Goal: Information Seeking & Learning: Learn about a topic

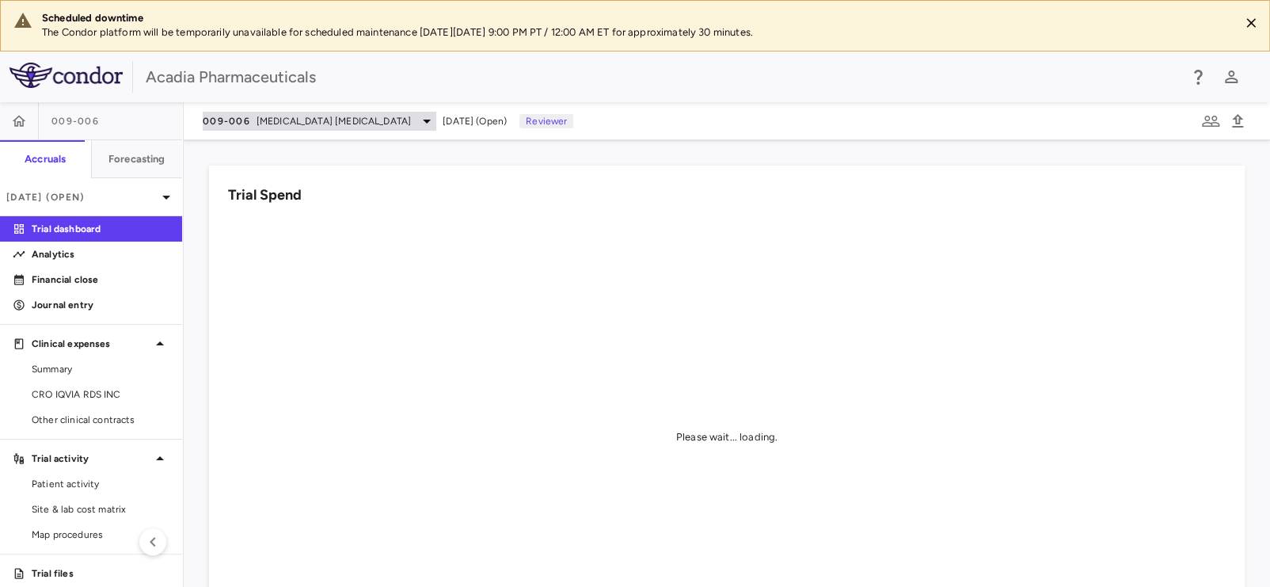
click at [310, 116] on span "[MEDICAL_DATA] [MEDICAL_DATA]" at bounding box center [333, 121] width 154 height 14
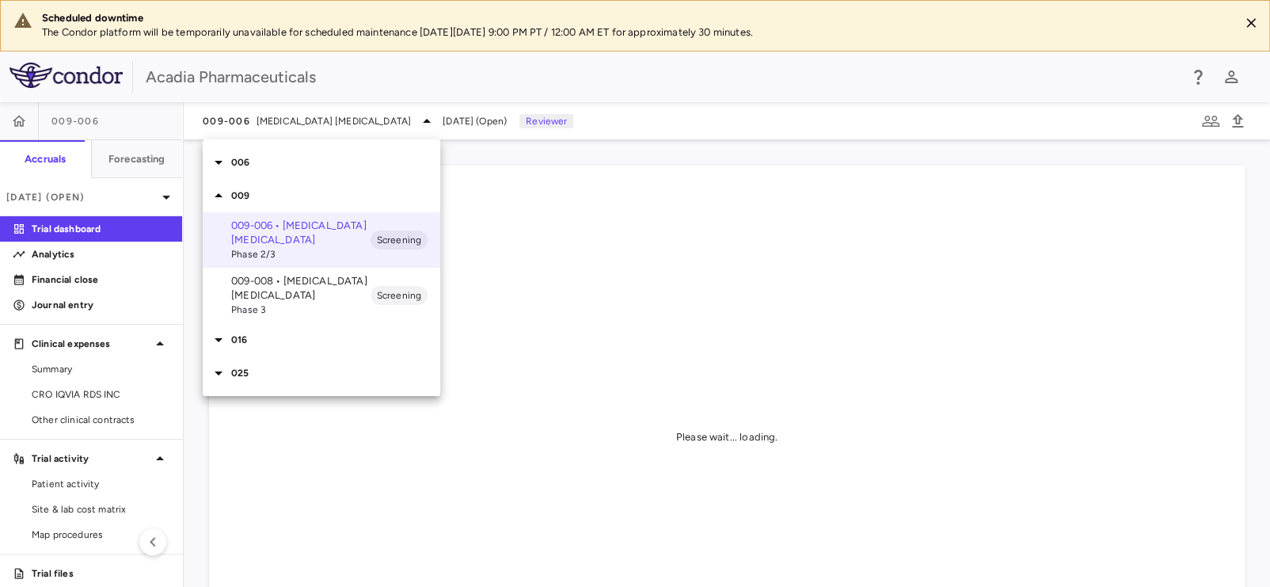
click at [269, 290] on p "009-008 • [MEDICAL_DATA] [MEDICAL_DATA]" at bounding box center [300, 288] width 139 height 28
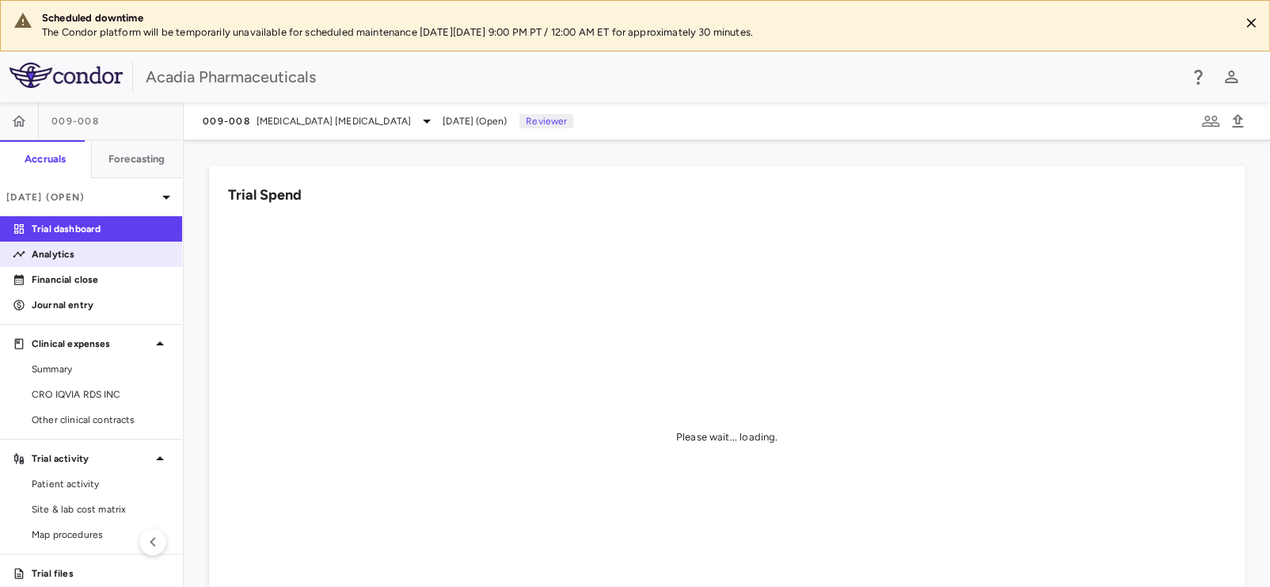
click at [114, 253] on p "Analytics" at bounding box center [101, 254] width 138 height 14
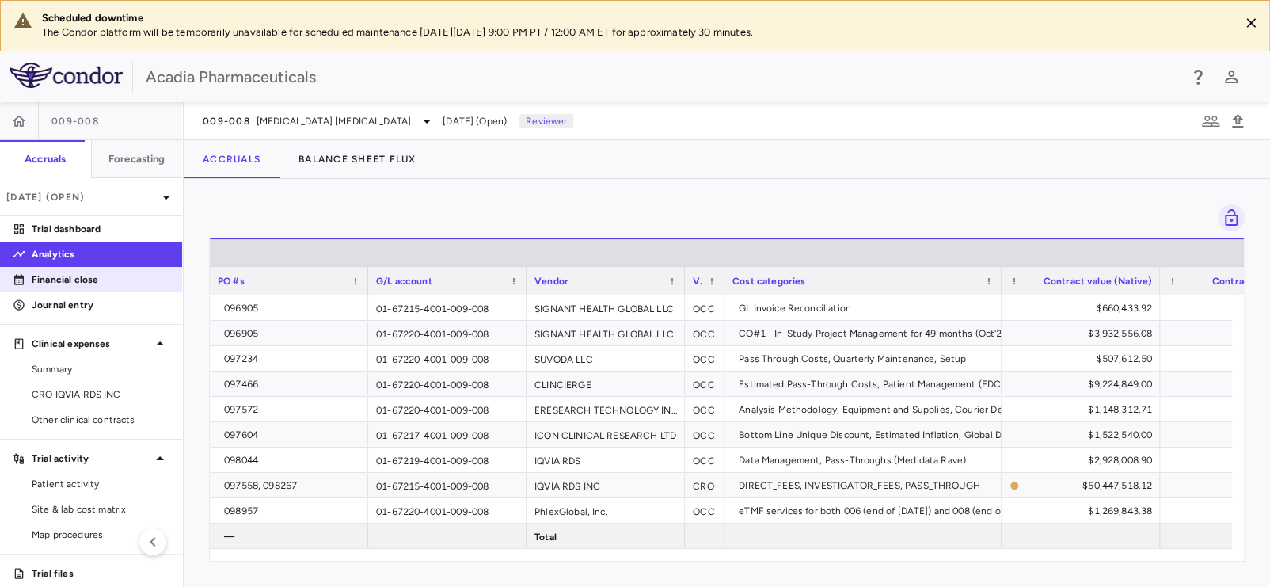
click at [101, 284] on p "Financial close" at bounding box center [101, 279] width 138 height 14
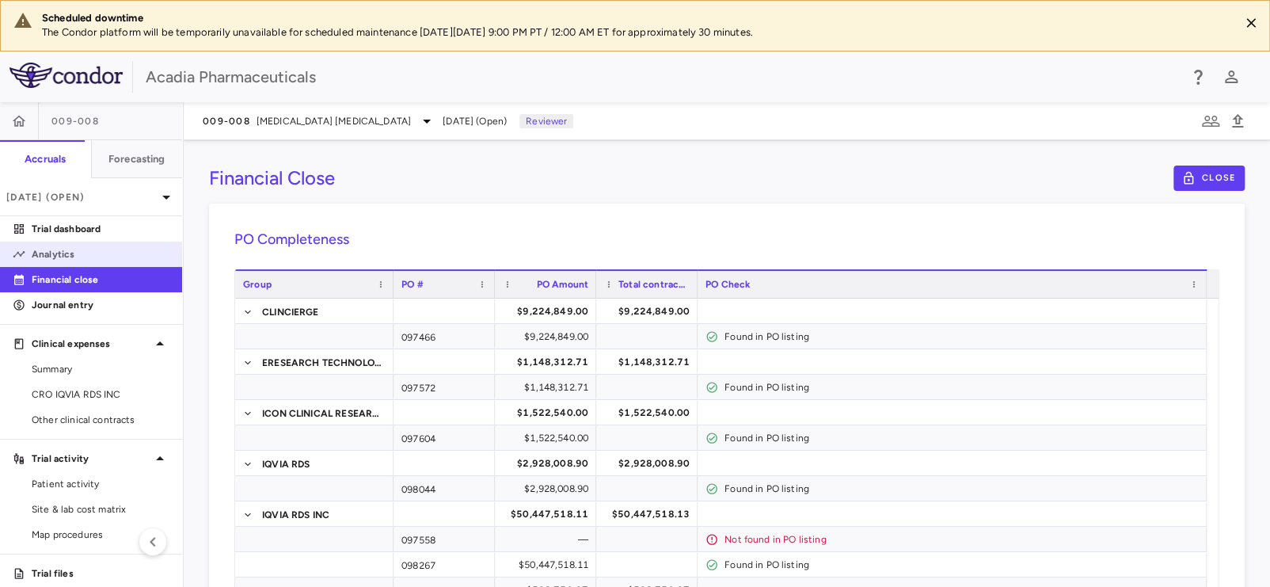
click at [73, 256] on p "Analytics" at bounding box center [101, 254] width 138 height 14
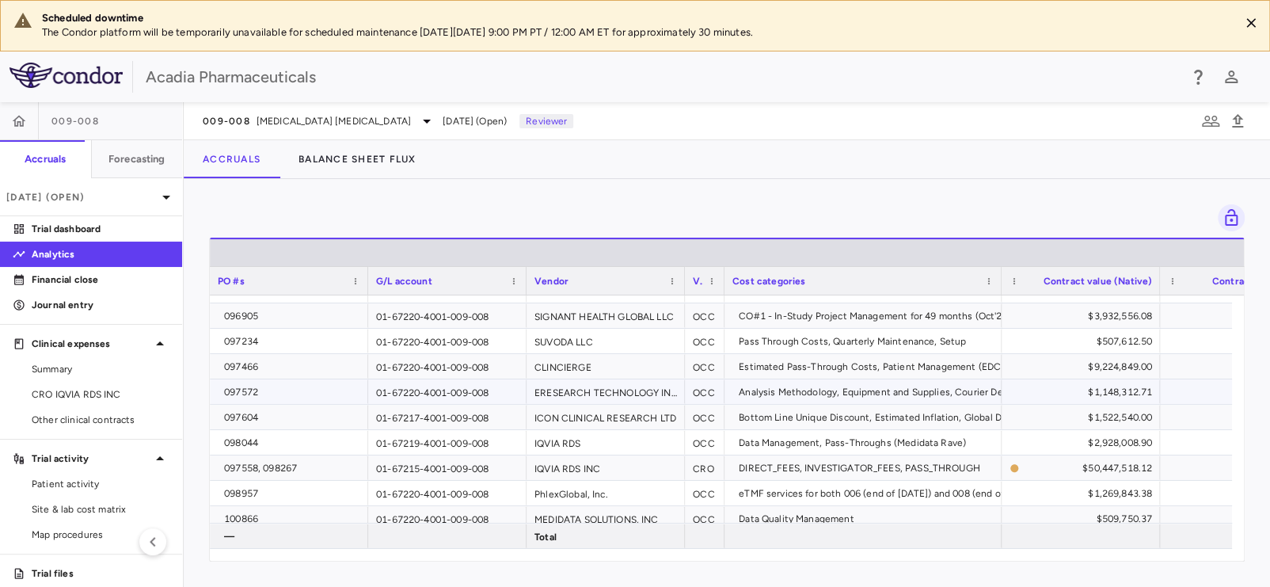
scroll to position [24, 0]
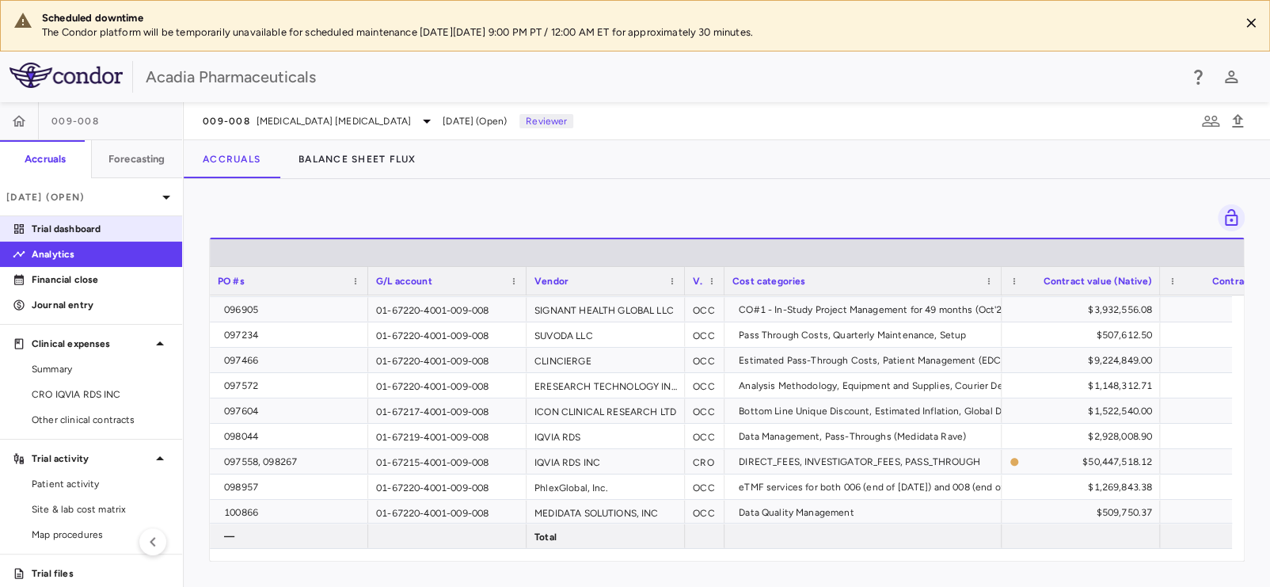
click at [74, 228] on p "Trial dashboard" at bounding box center [101, 229] width 138 height 14
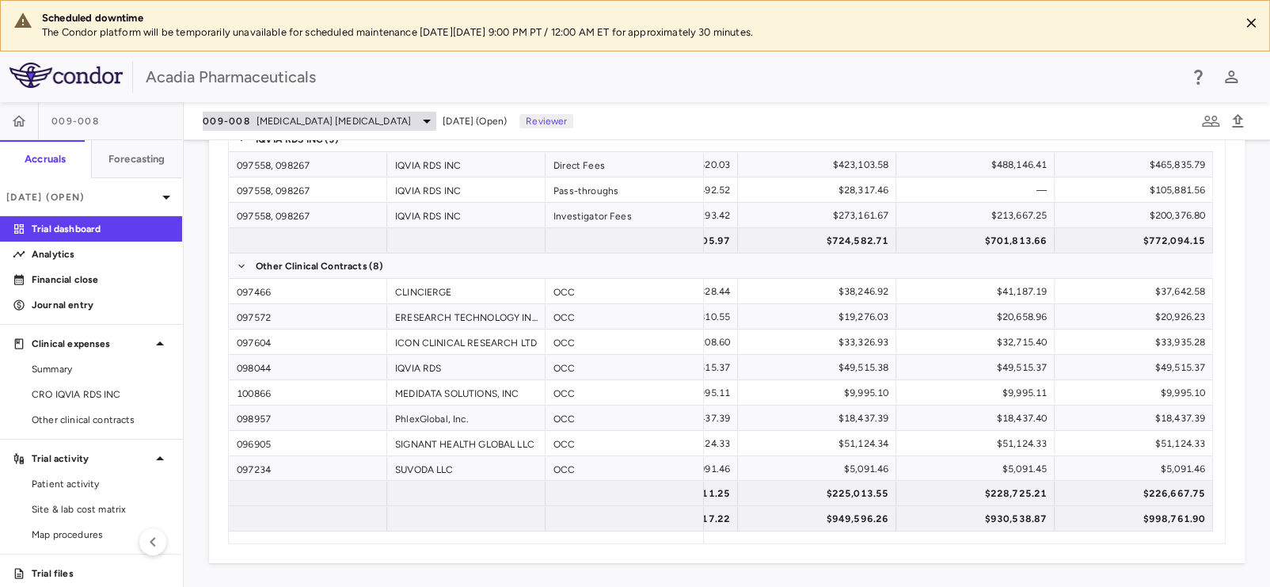
click at [346, 121] on span "[MEDICAL_DATA] [MEDICAL_DATA]" at bounding box center [333, 121] width 154 height 14
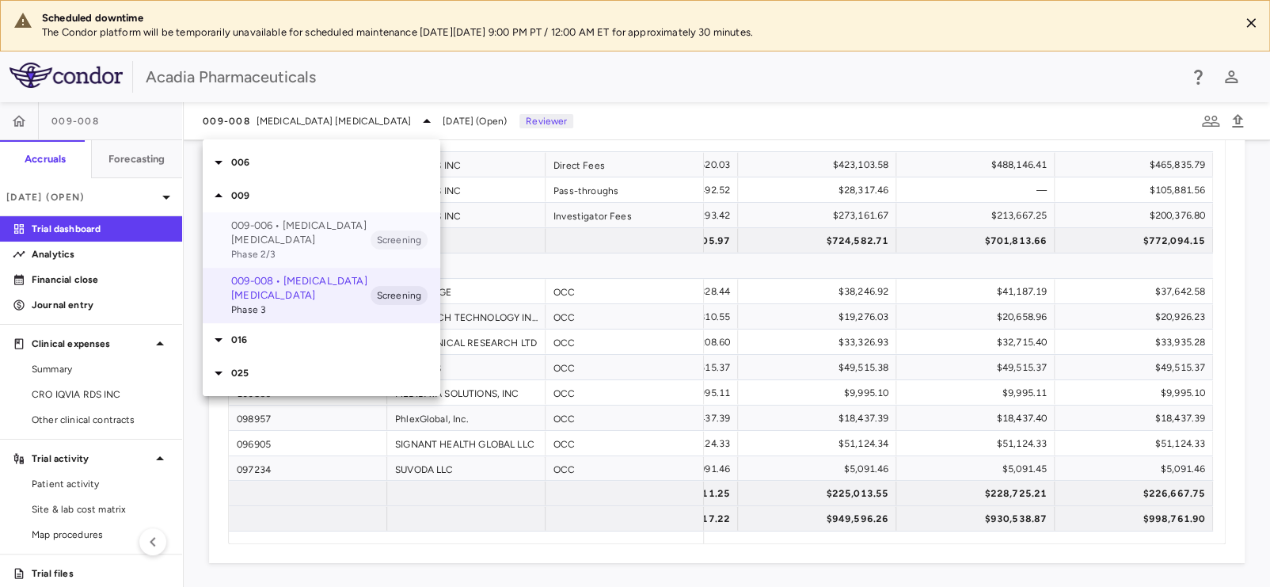
click at [299, 235] on p "009-006 • [MEDICAL_DATA] [MEDICAL_DATA]" at bounding box center [300, 232] width 139 height 28
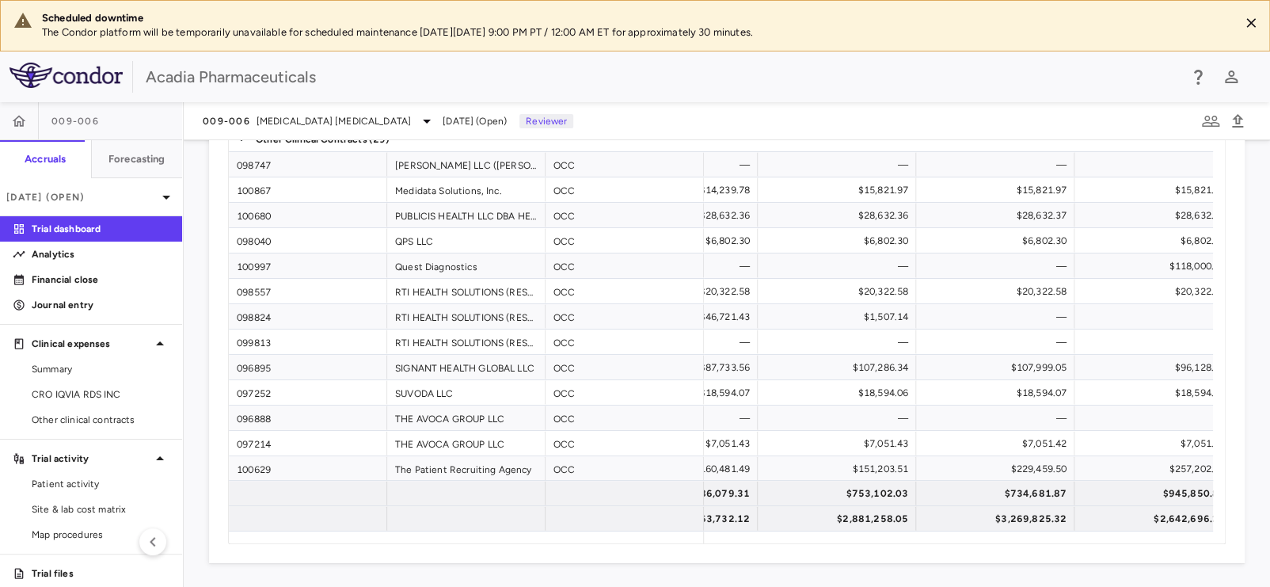
scroll to position [0, 4823]
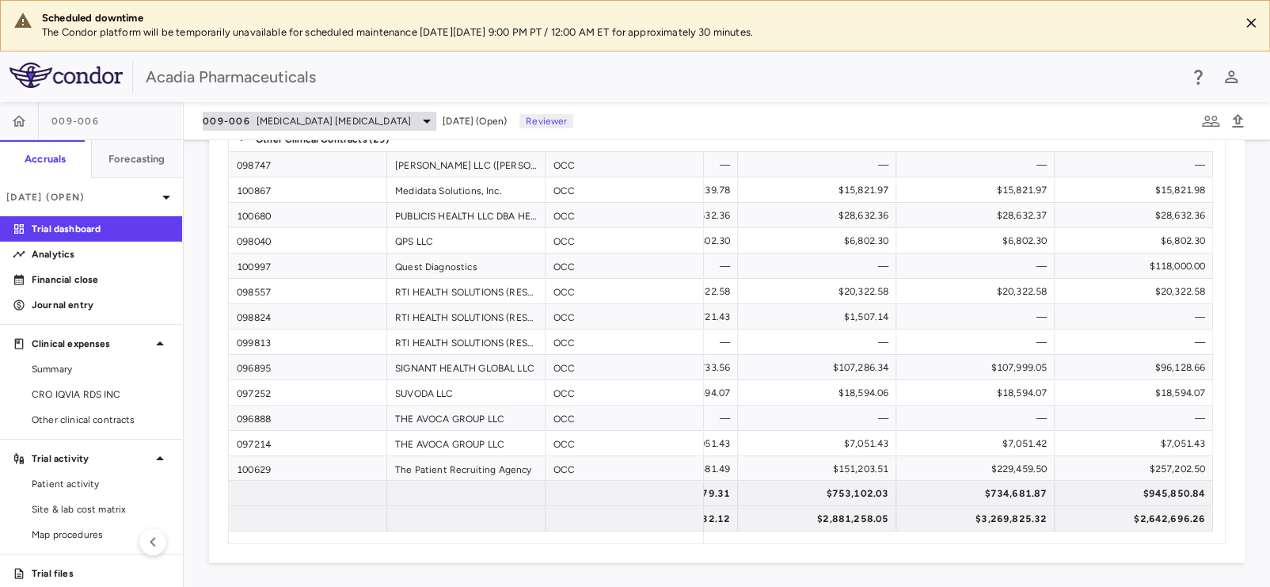
click at [269, 127] on div "009-006 [MEDICAL_DATA] [MEDICAL_DATA]" at bounding box center [320, 121] width 234 height 19
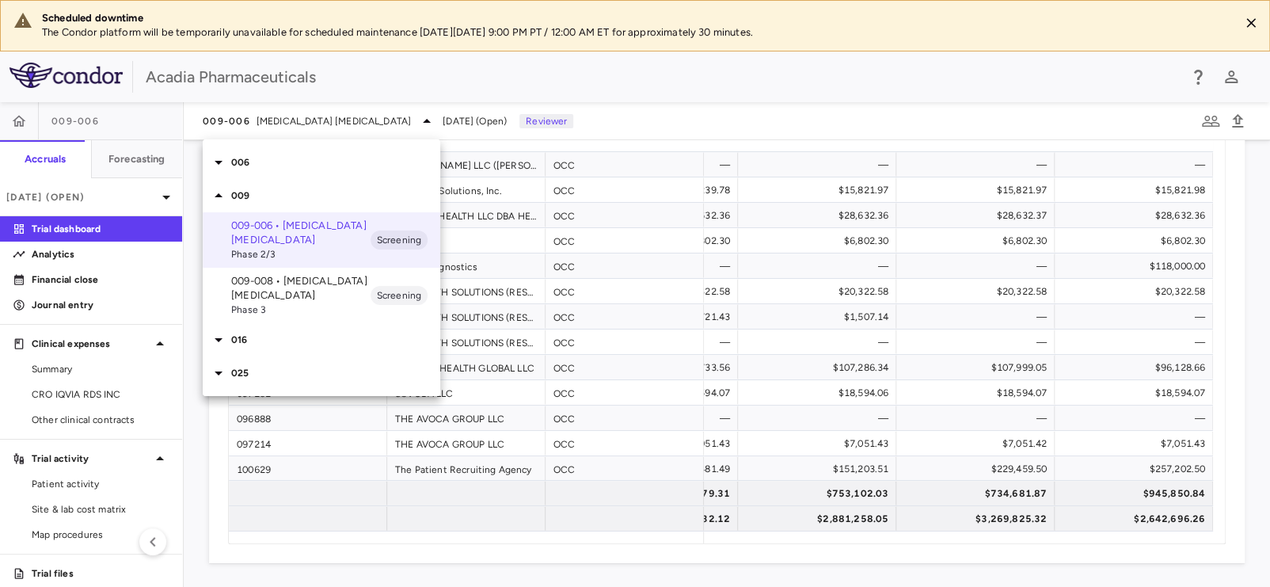
click at [218, 339] on icon at bounding box center [219, 340] width 8 height 4
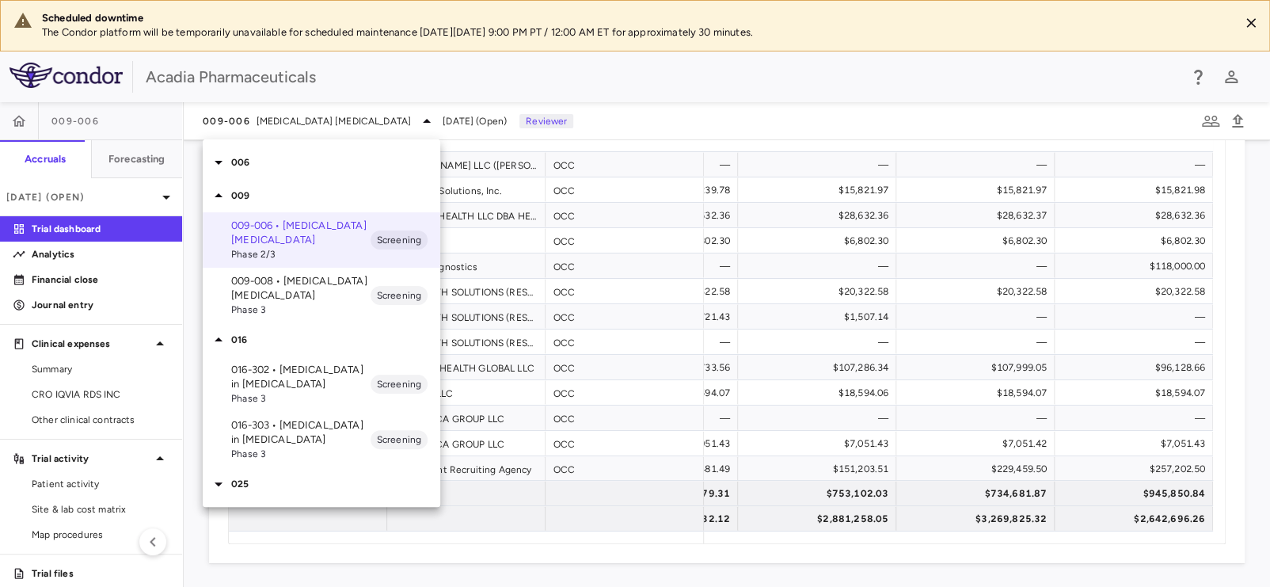
click at [289, 370] on p "016-302 • [MEDICAL_DATA] in [MEDICAL_DATA]" at bounding box center [300, 377] width 139 height 28
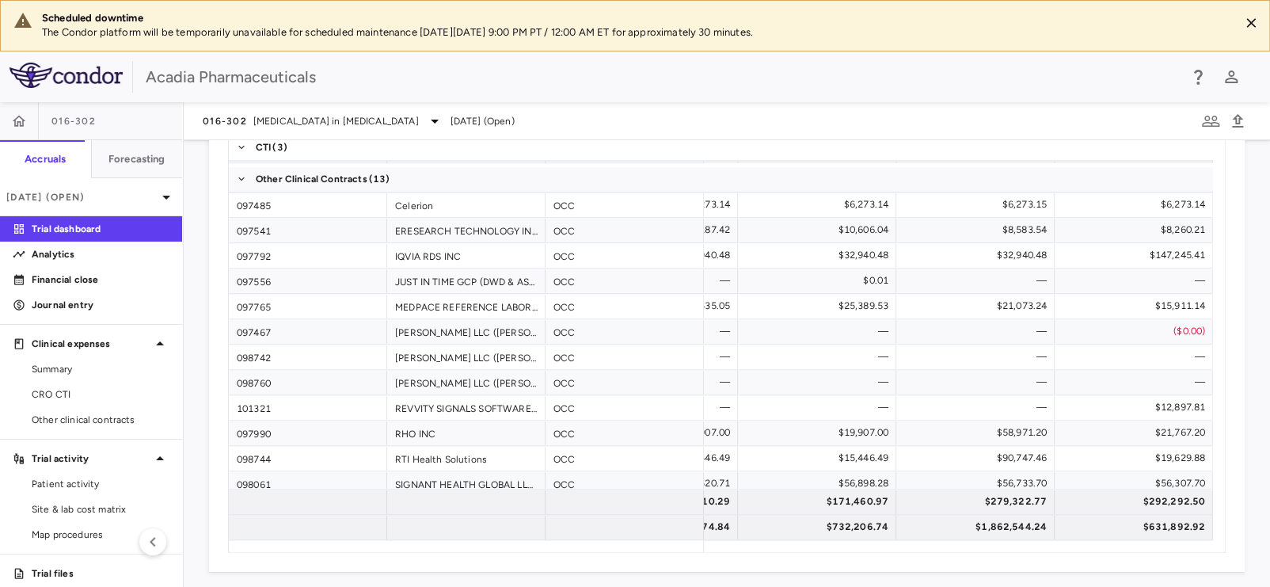
scroll to position [112, 0]
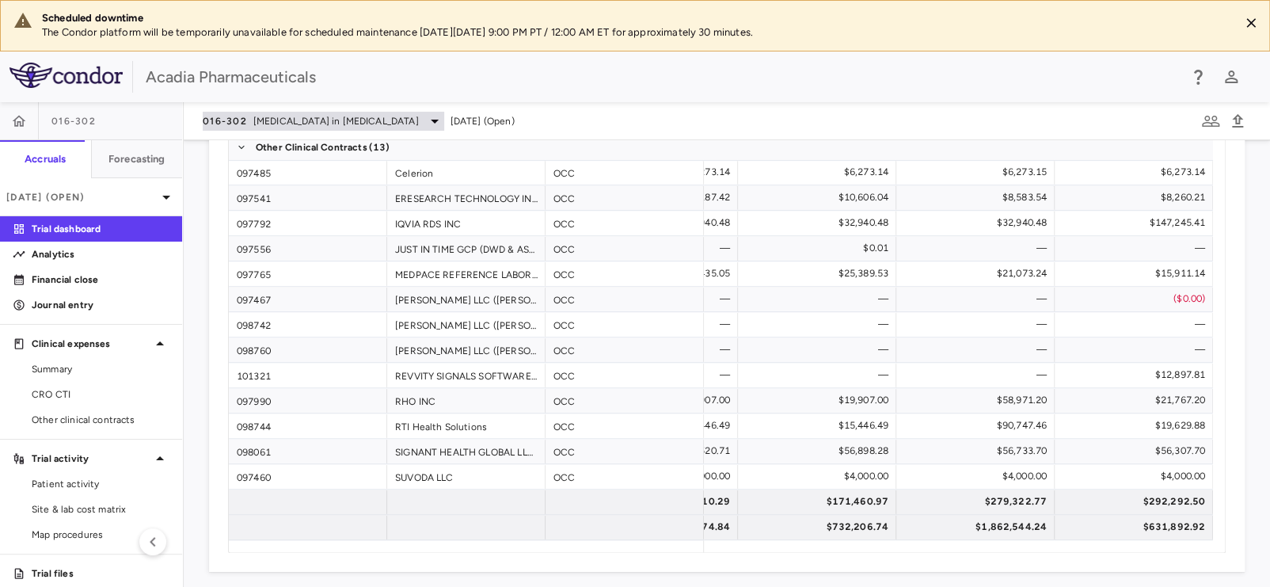
click at [414, 124] on span "[MEDICAL_DATA] in [MEDICAL_DATA]" at bounding box center [335, 121] width 165 height 14
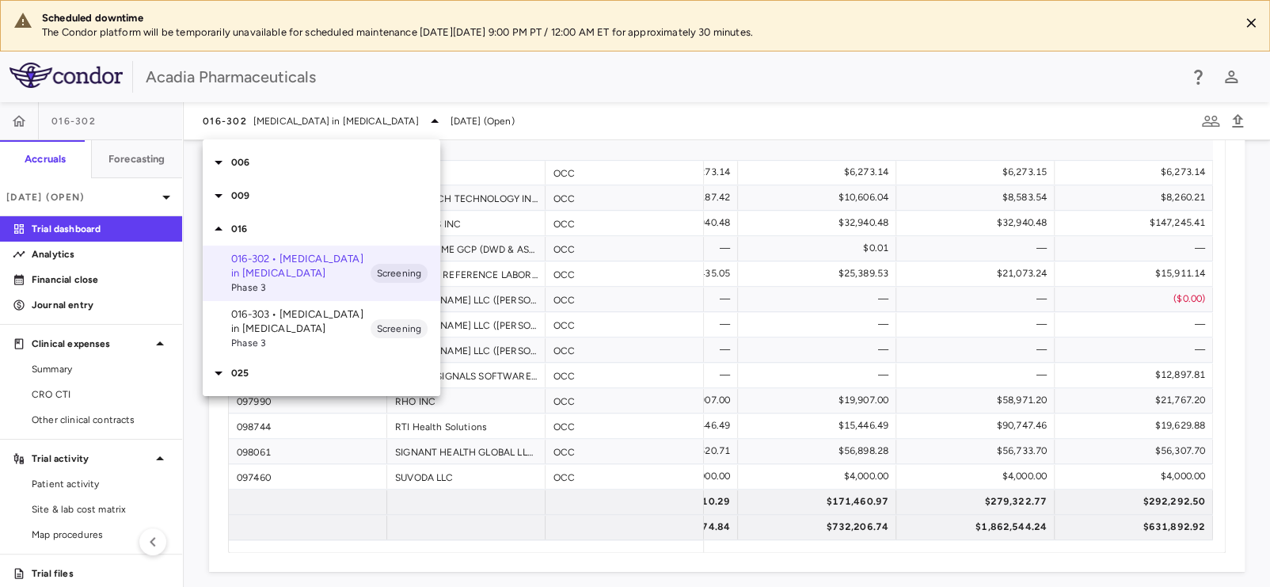
click at [302, 332] on p "016-303 • [MEDICAL_DATA] in [MEDICAL_DATA]" at bounding box center [300, 321] width 139 height 28
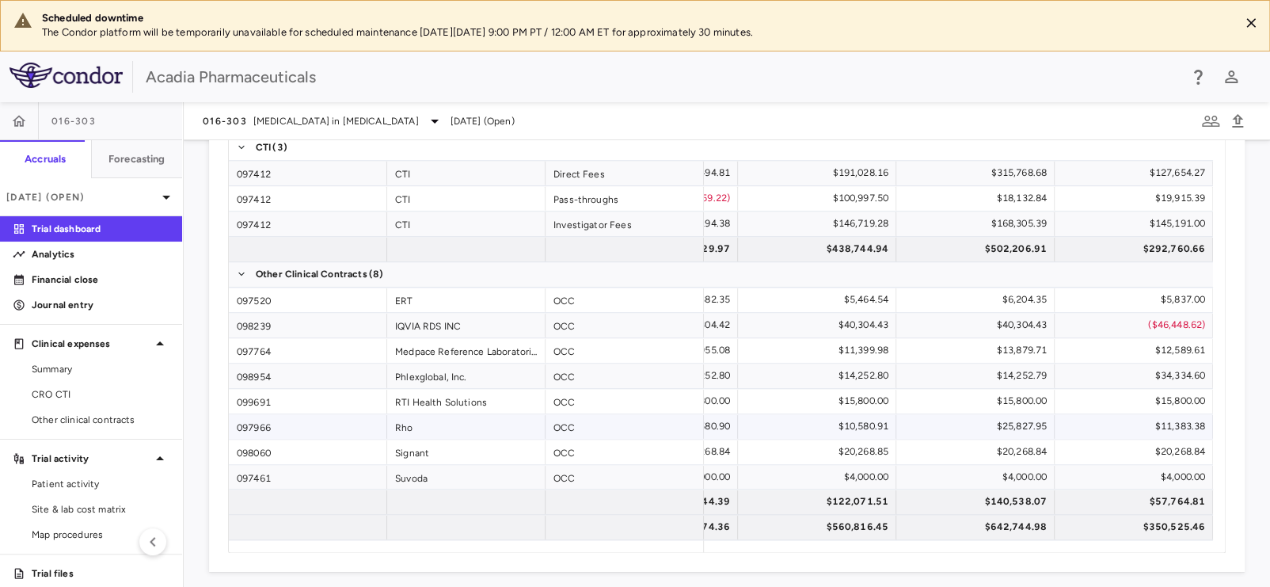
scroll to position [0, 0]
click at [380, 112] on div "016-303 [MEDICAL_DATA] in [MEDICAL_DATA]" at bounding box center [323, 121] width 241 height 19
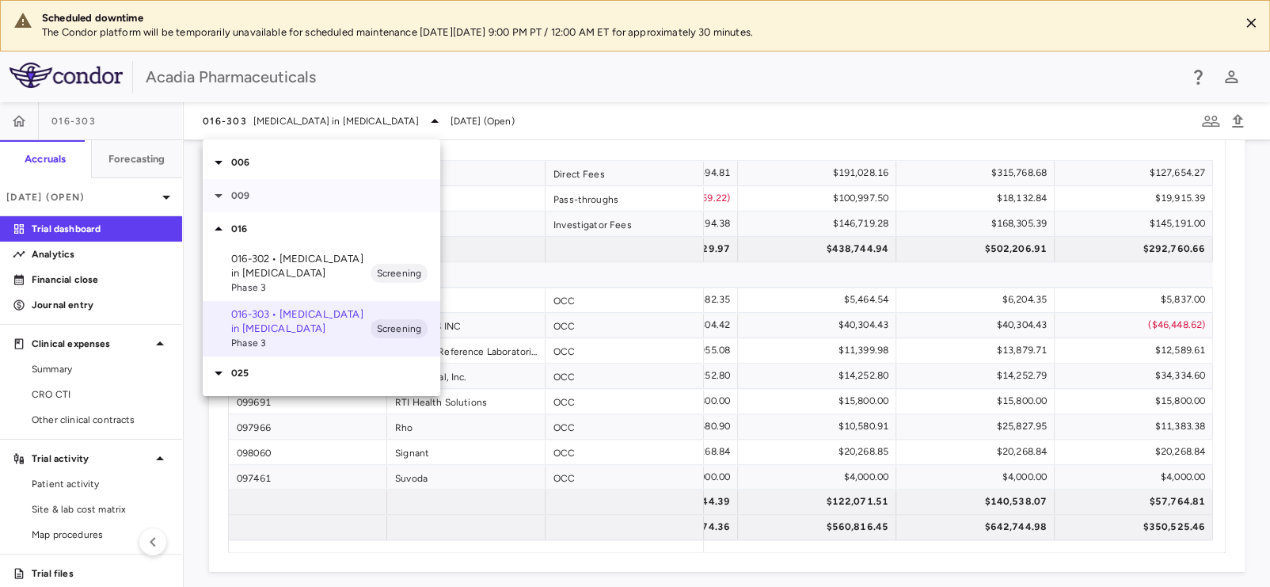
click at [219, 195] on icon at bounding box center [219, 196] width 8 height 4
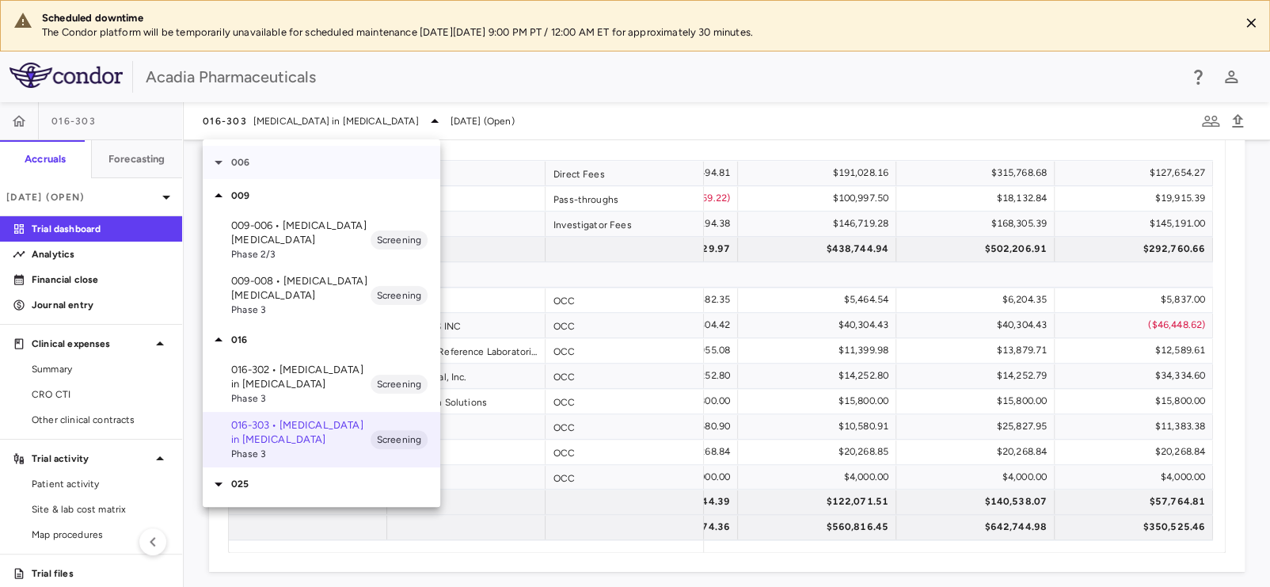
click at [237, 162] on p "006" at bounding box center [335, 162] width 209 height 14
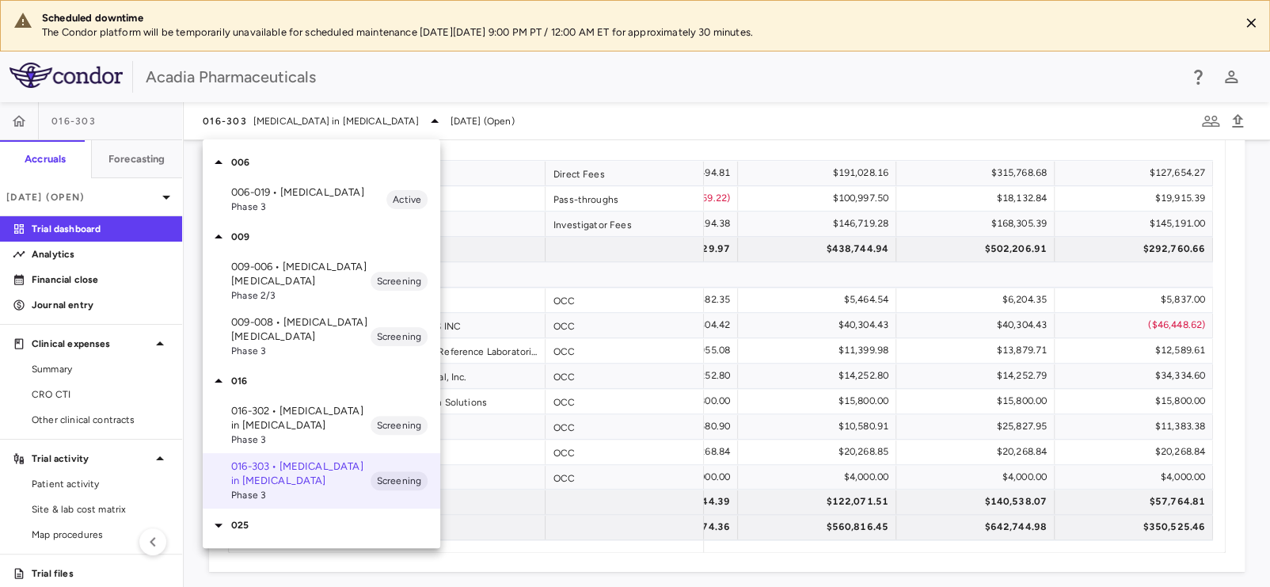
click at [258, 196] on p "006-019 • [MEDICAL_DATA]" at bounding box center [308, 192] width 155 height 14
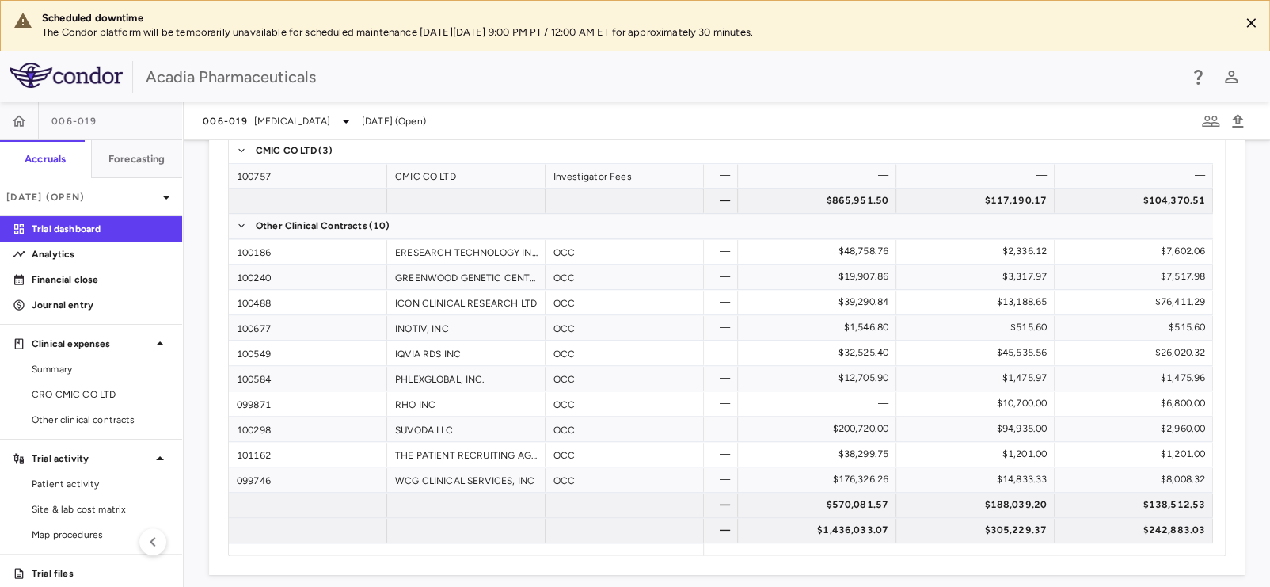
scroll to position [1164, 0]
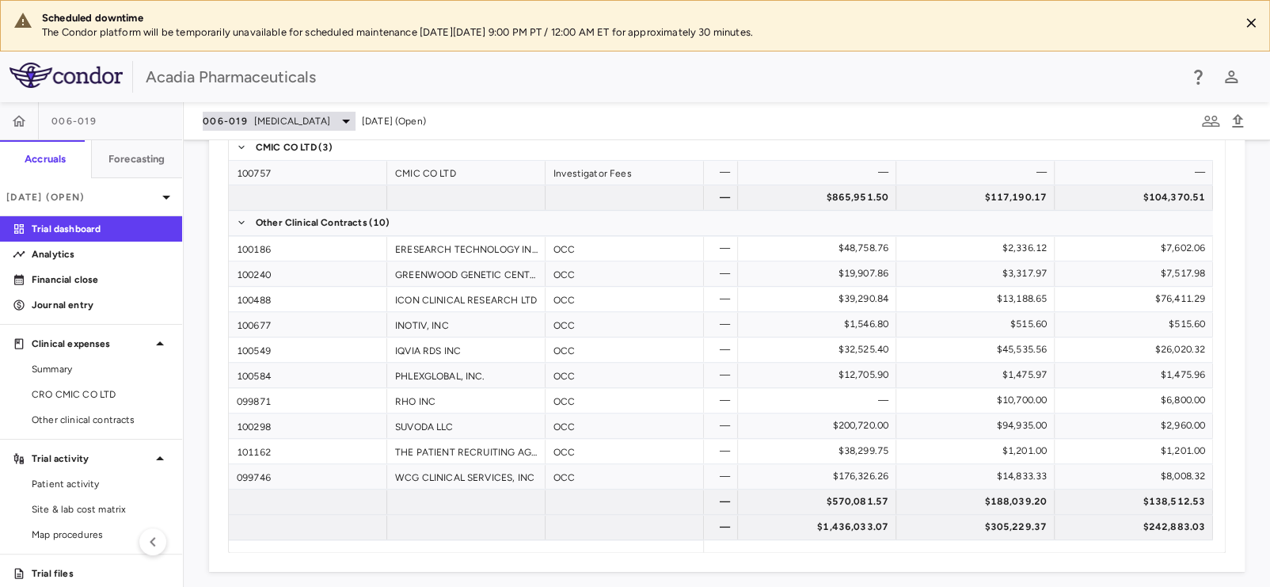
click at [264, 122] on span "[MEDICAL_DATA]" at bounding box center [292, 121] width 76 height 14
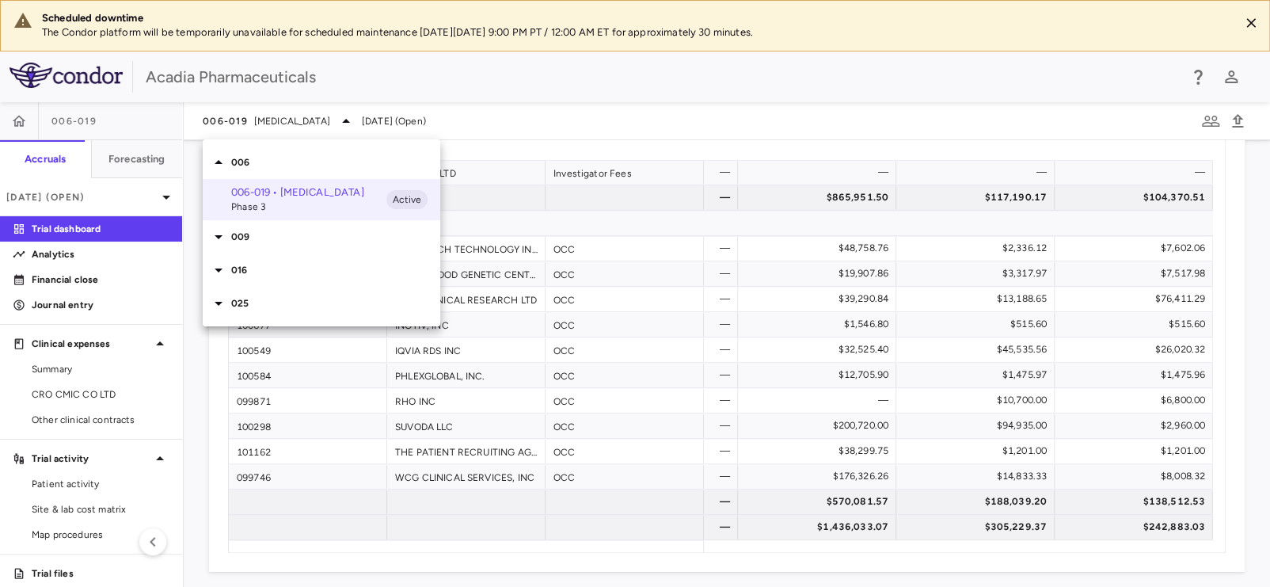
click at [263, 234] on p "009" at bounding box center [335, 237] width 209 height 14
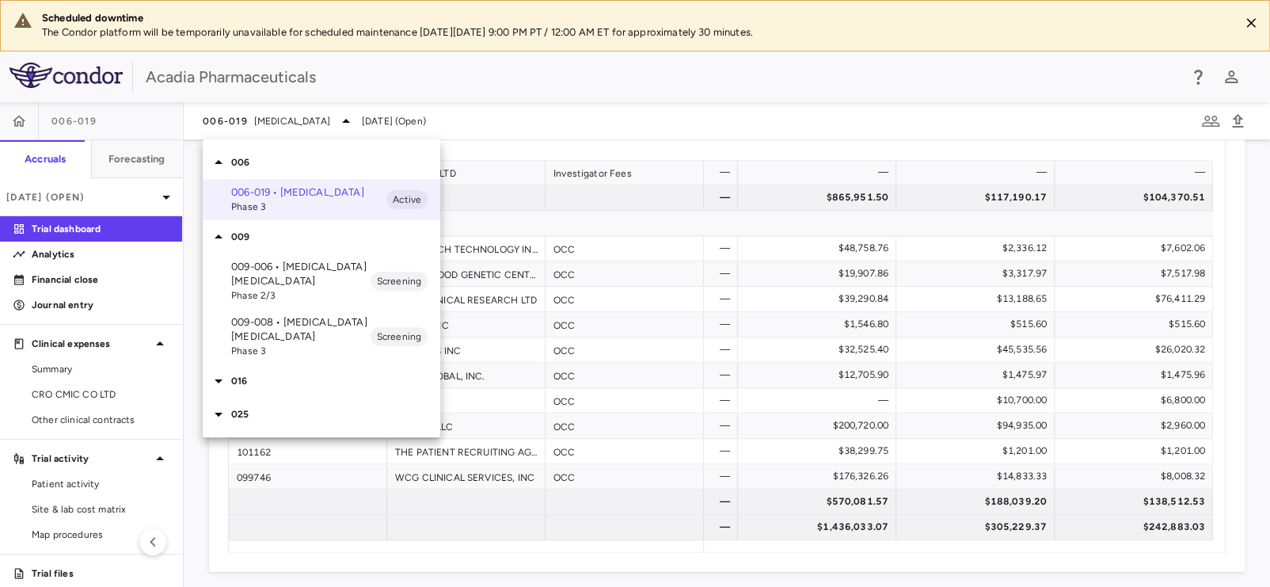
click at [244, 381] on p "016" at bounding box center [335, 381] width 209 height 14
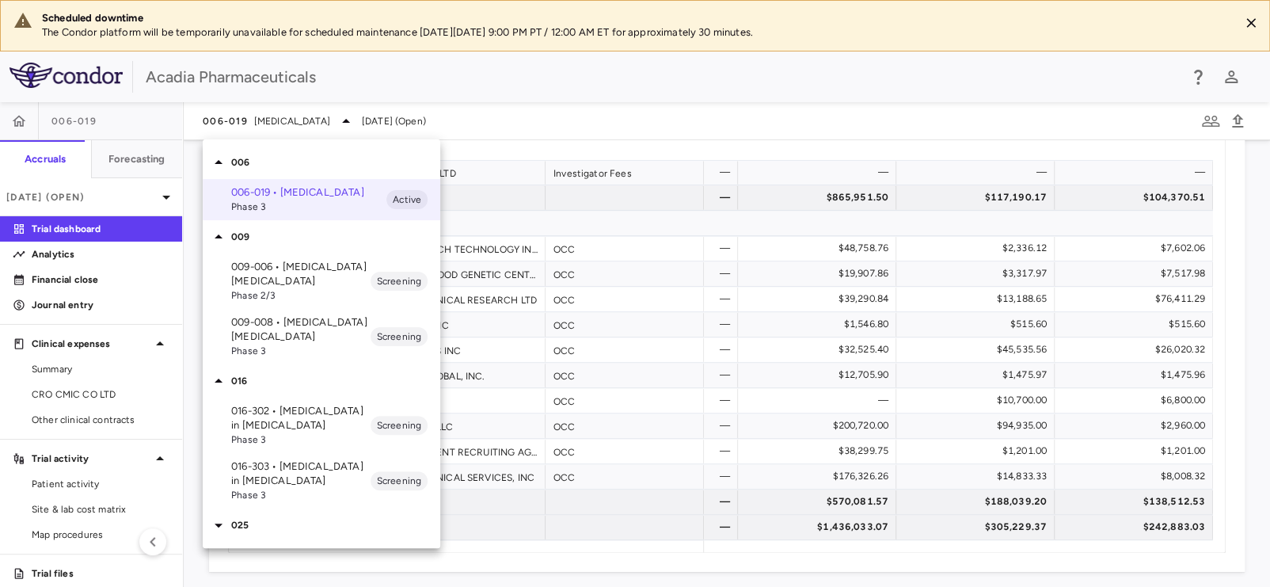
click at [234, 522] on p "025" at bounding box center [335, 525] width 209 height 14
click at [280, 572] on p "025-012 • [MEDICAL_DATA] and [MEDICAL_DATA] (LBDP)" at bounding box center [300, 569] width 139 height 43
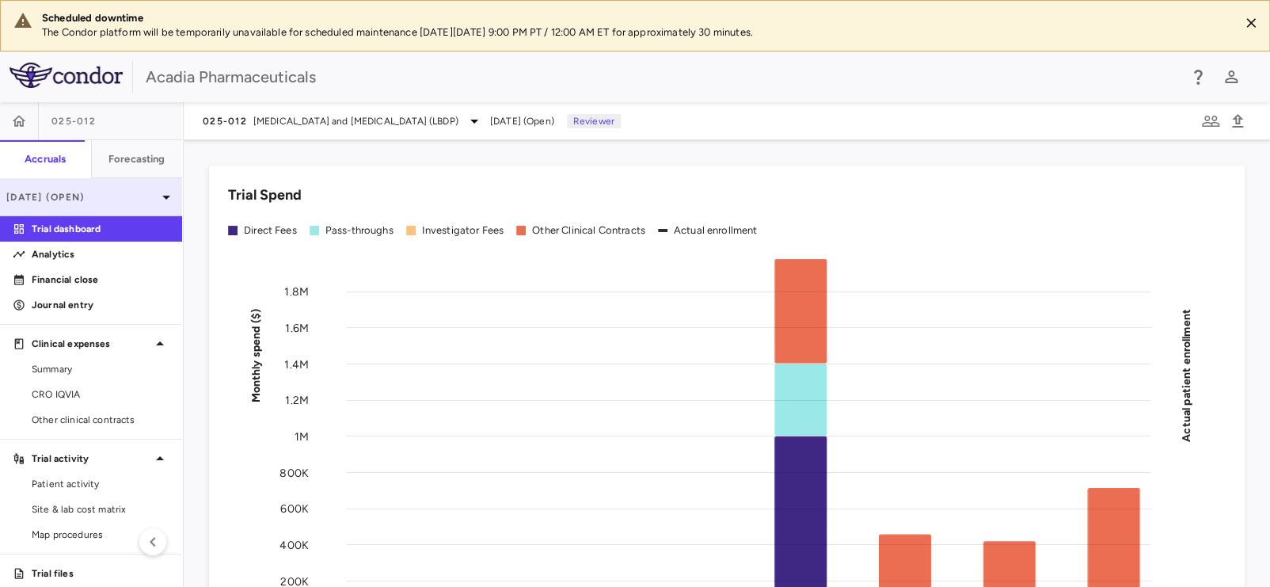
click at [104, 198] on p "[DATE] (Open)" at bounding box center [81, 197] width 150 height 14
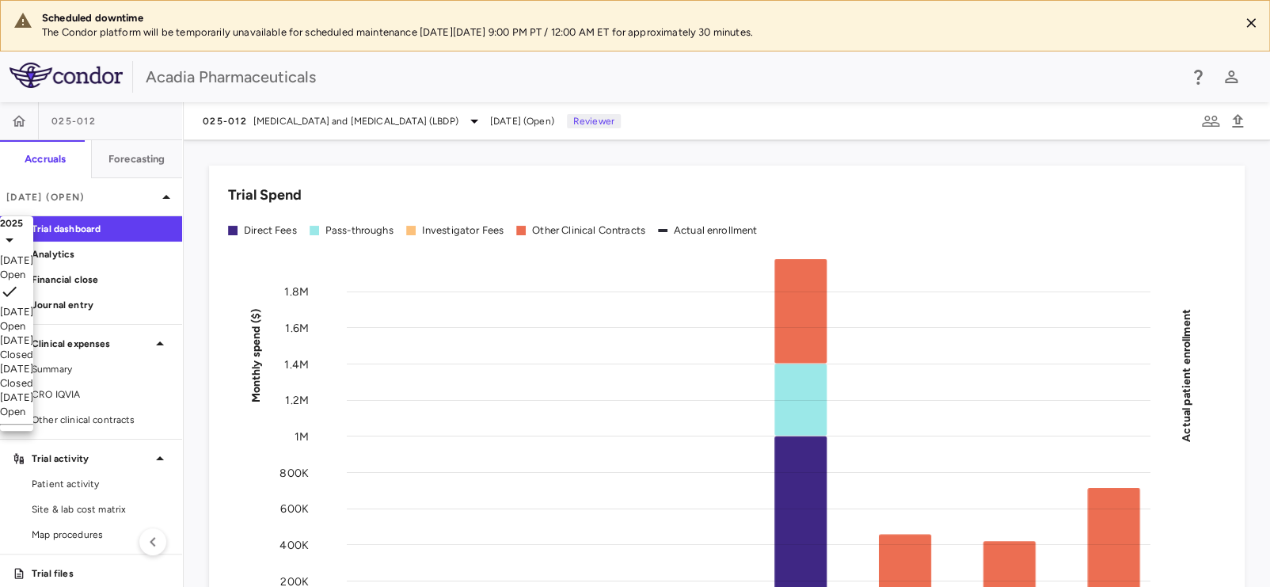
click at [33, 268] on div "[DATE]" at bounding box center [16, 260] width 33 height 14
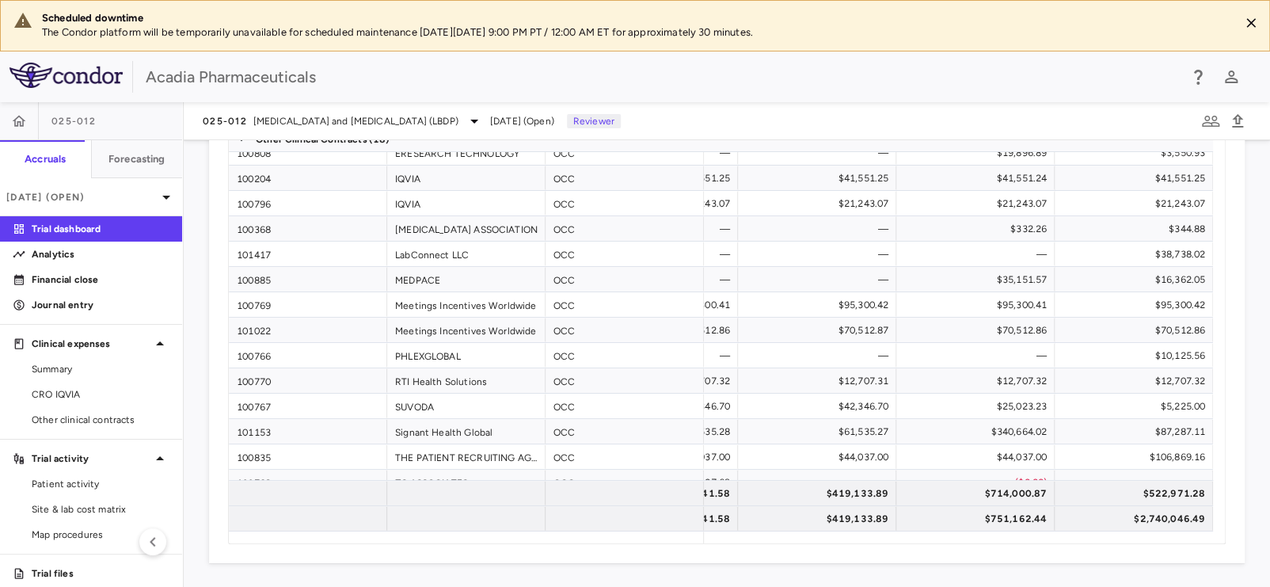
scroll to position [253, 0]
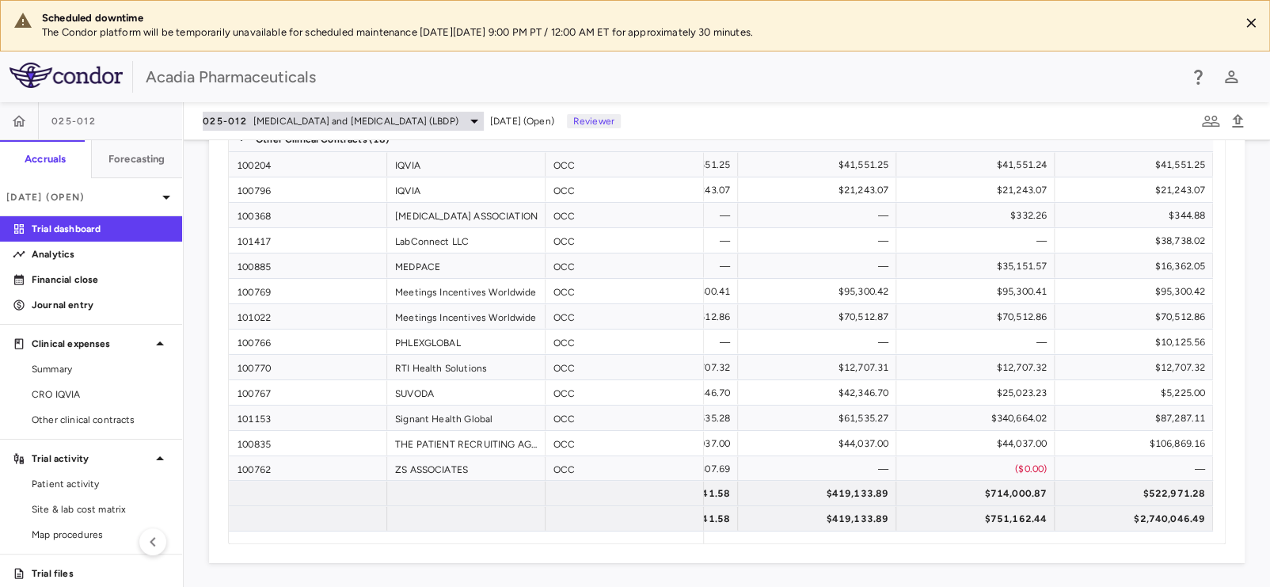
click at [351, 120] on span "[MEDICAL_DATA] and [MEDICAL_DATA] (LBDP)" at bounding box center [355, 121] width 205 height 14
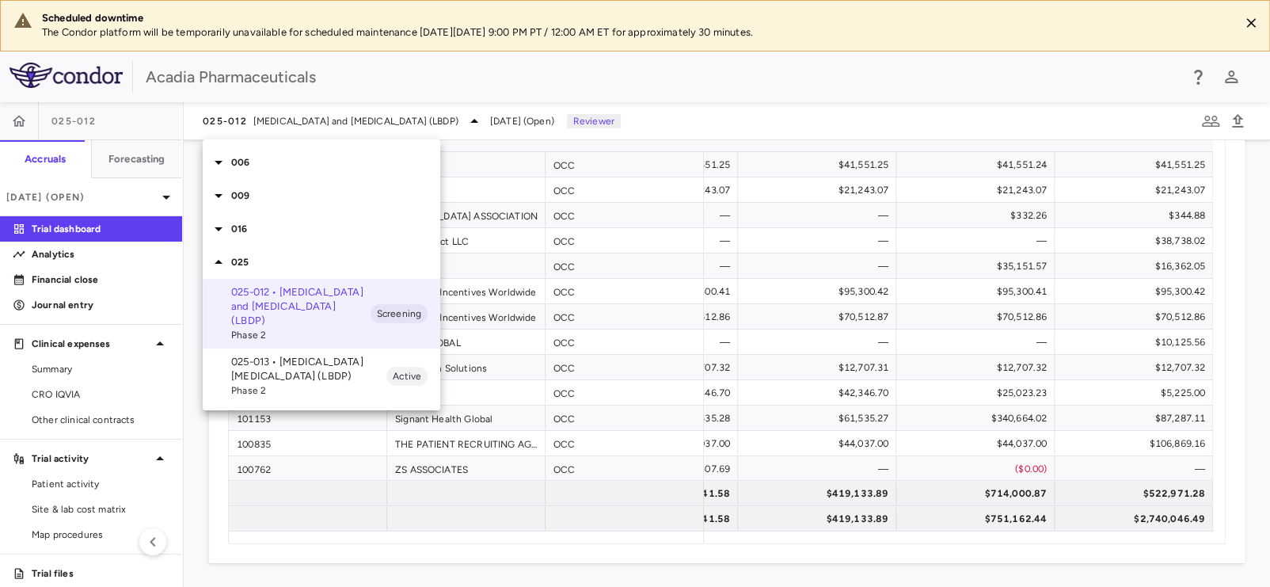
click at [294, 360] on p "025-013 • [MEDICAL_DATA] [MEDICAL_DATA] (LBDP)" at bounding box center [308, 369] width 155 height 28
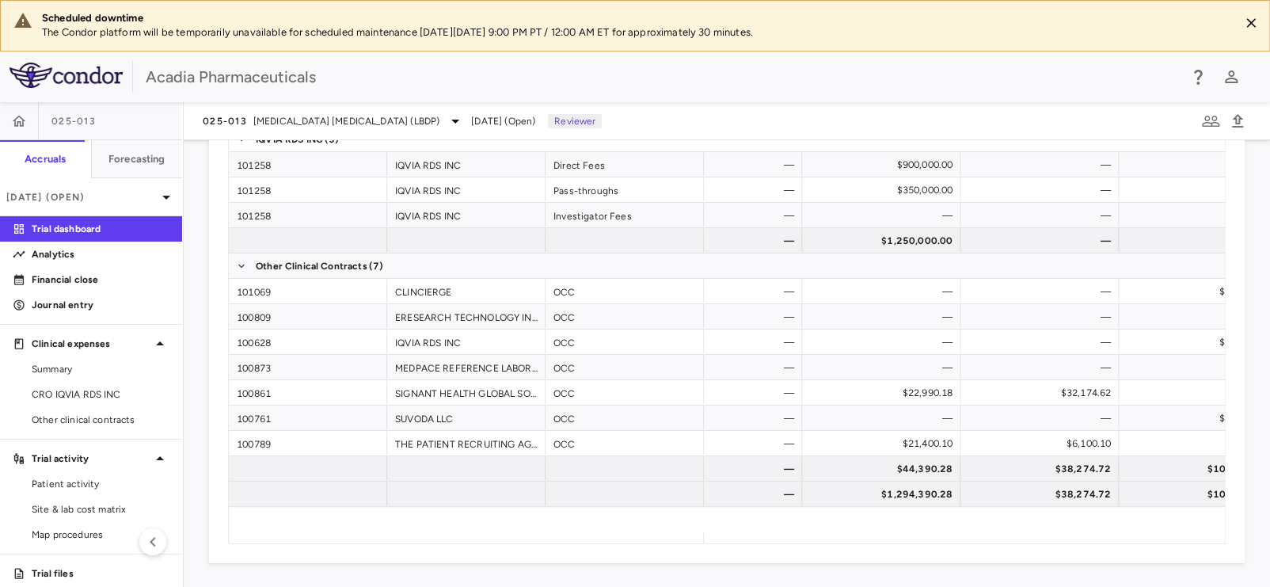
scroll to position [0, 1074]
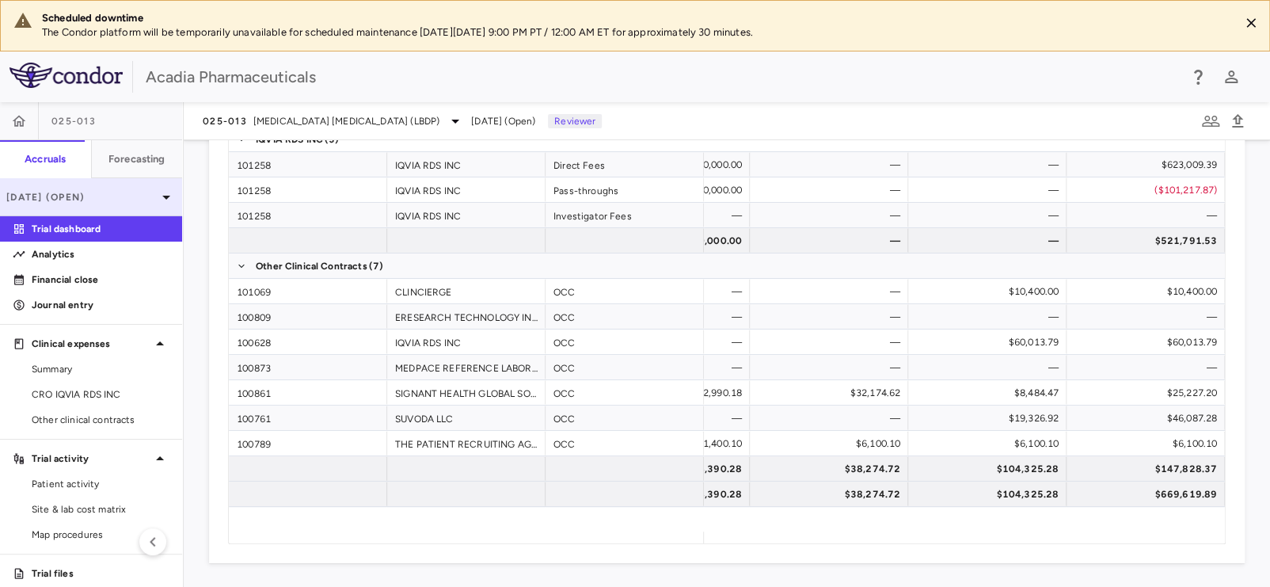
click at [121, 190] on p "[DATE] (Open)" at bounding box center [81, 197] width 150 height 14
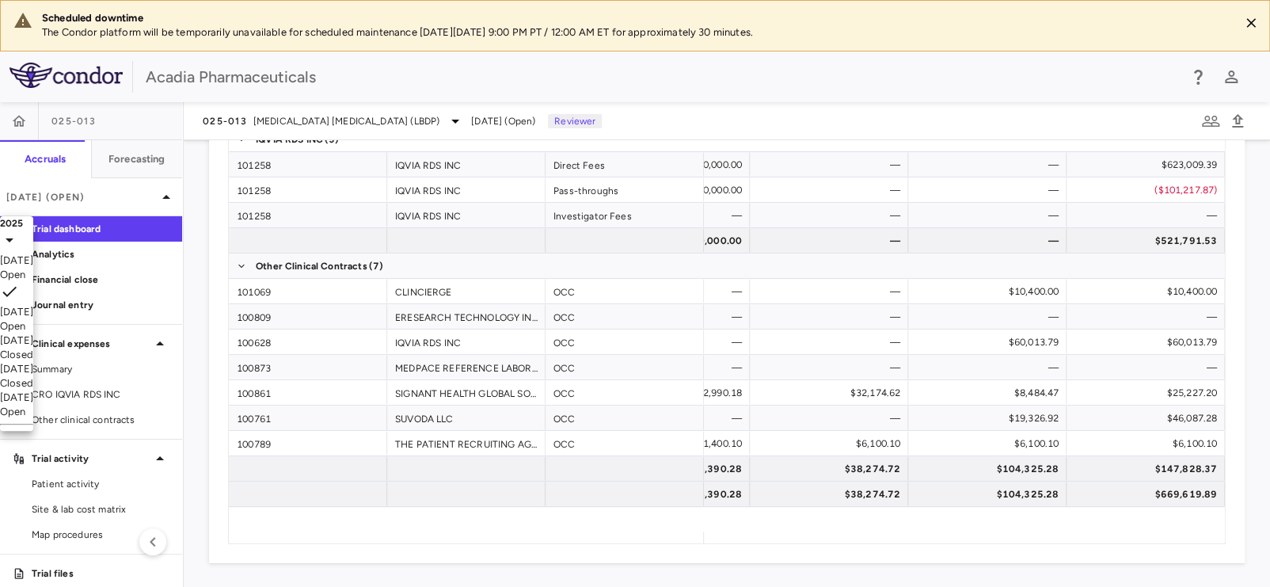
click at [33, 268] on div "[DATE]" at bounding box center [16, 260] width 33 height 14
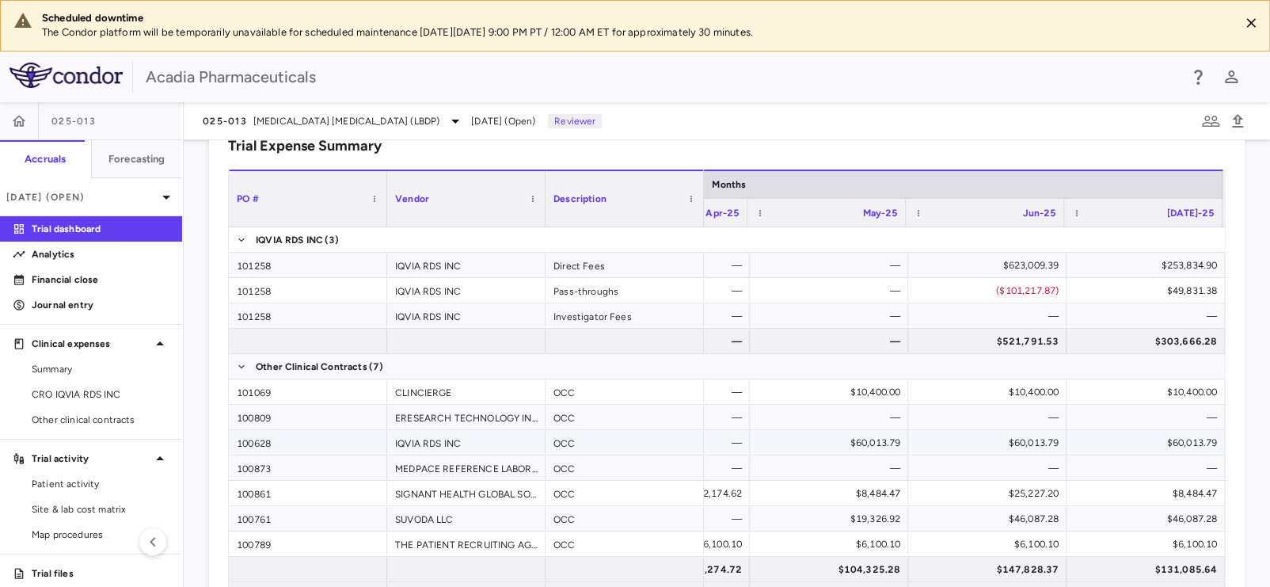
scroll to position [1136, 0]
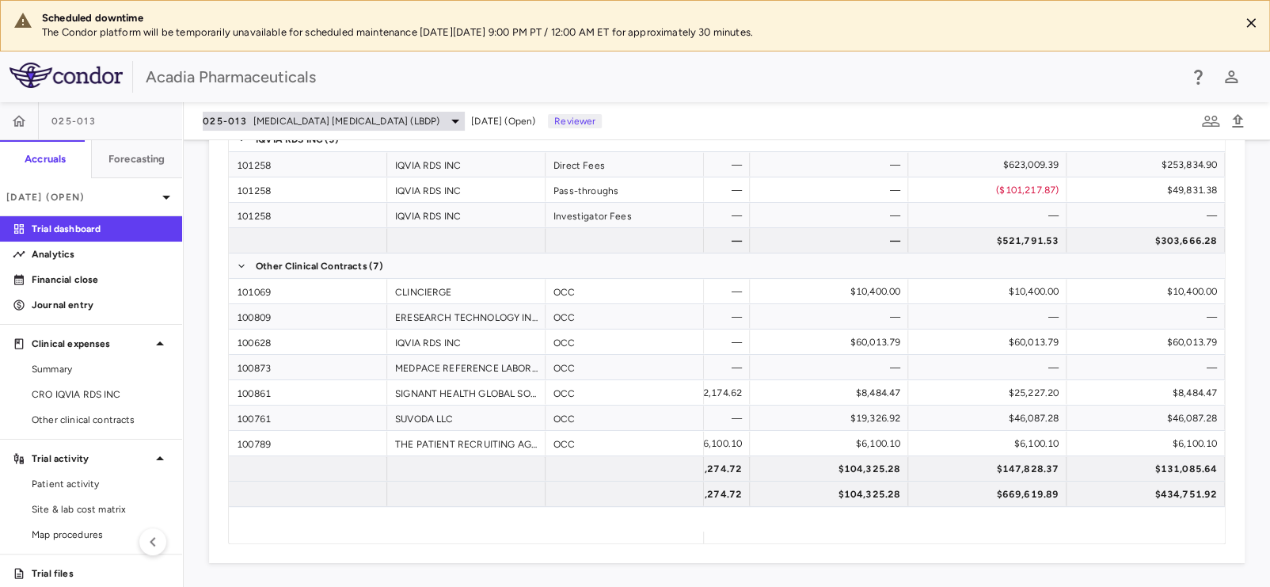
click at [333, 115] on span "[MEDICAL_DATA] [MEDICAL_DATA] (LBDP)" at bounding box center [346, 121] width 186 height 14
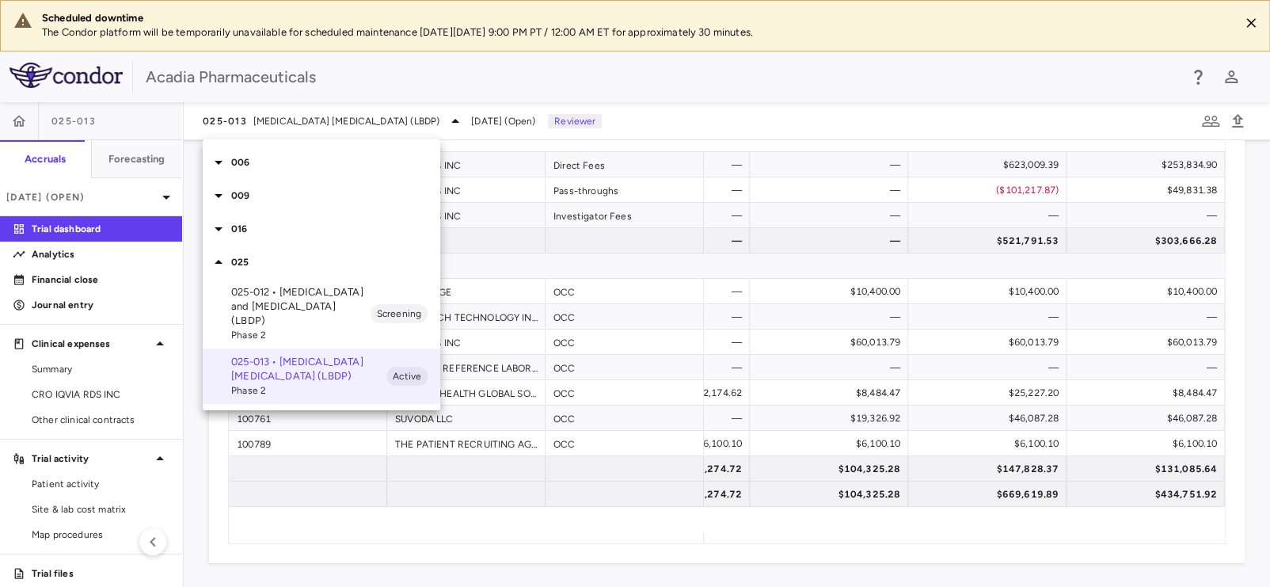
click at [245, 229] on p "016" at bounding box center [335, 229] width 209 height 14
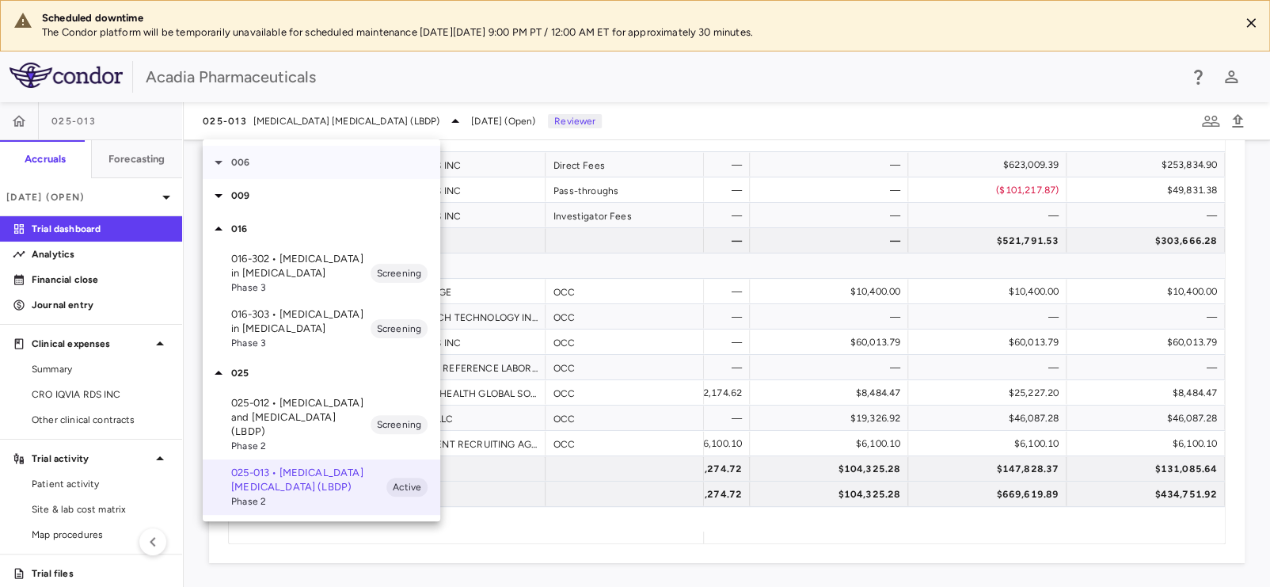
click at [224, 166] on icon at bounding box center [218, 162] width 19 height 19
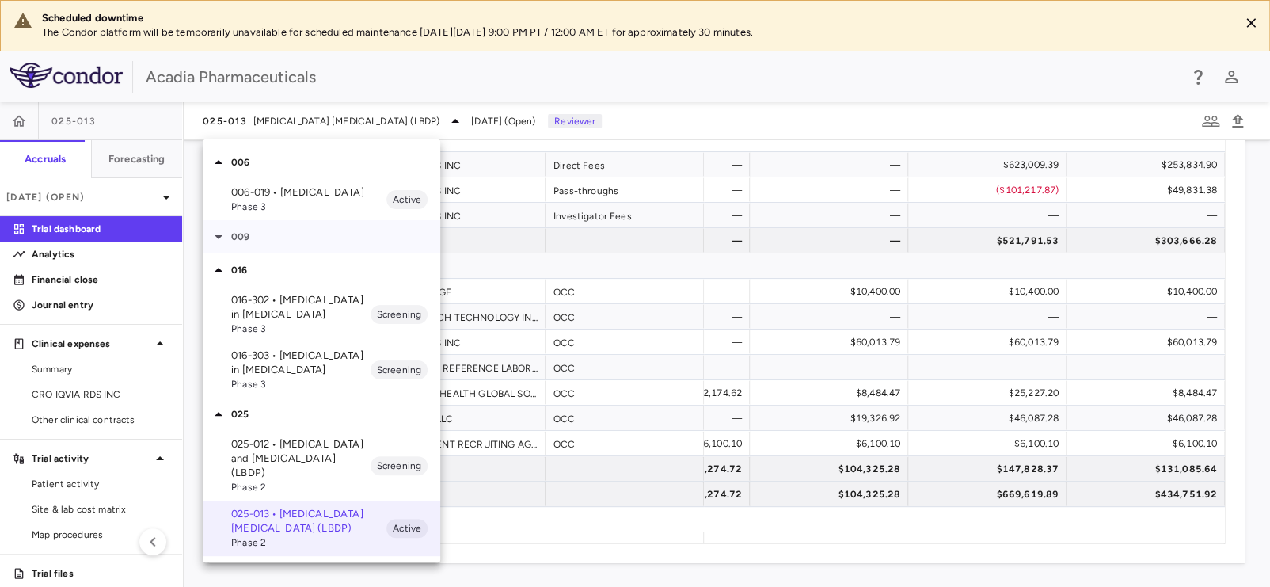
click at [218, 248] on div "009" at bounding box center [321, 236] width 237 height 33
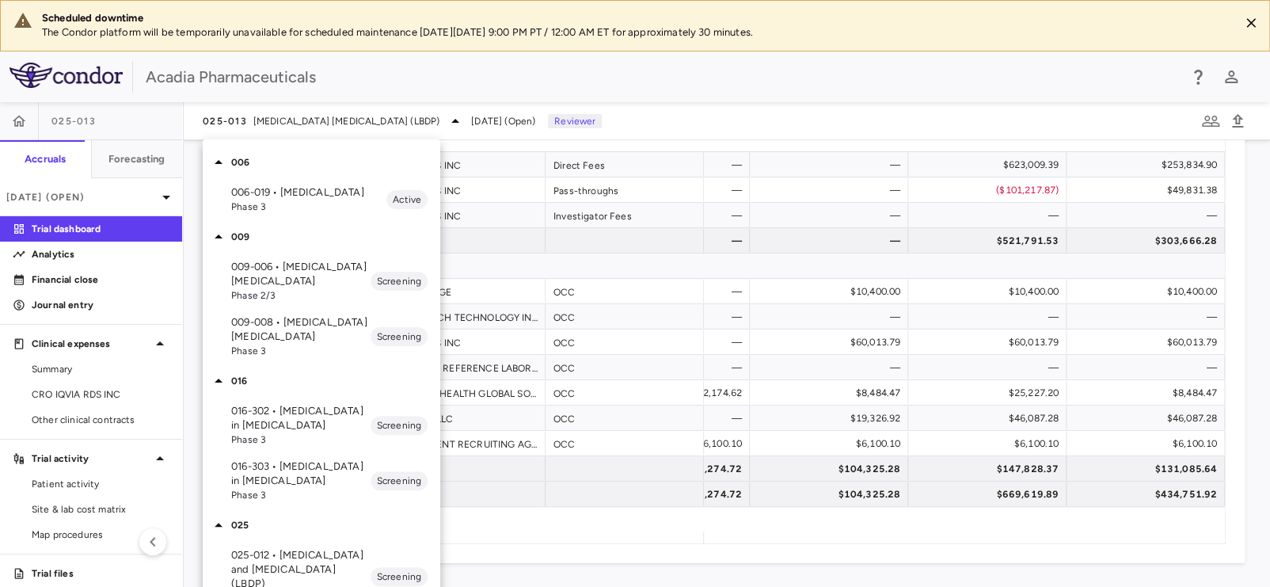
click at [274, 189] on p "006-019 • [MEDICAL_DATA]" at bounding box center [308, 192] width 155 height 14
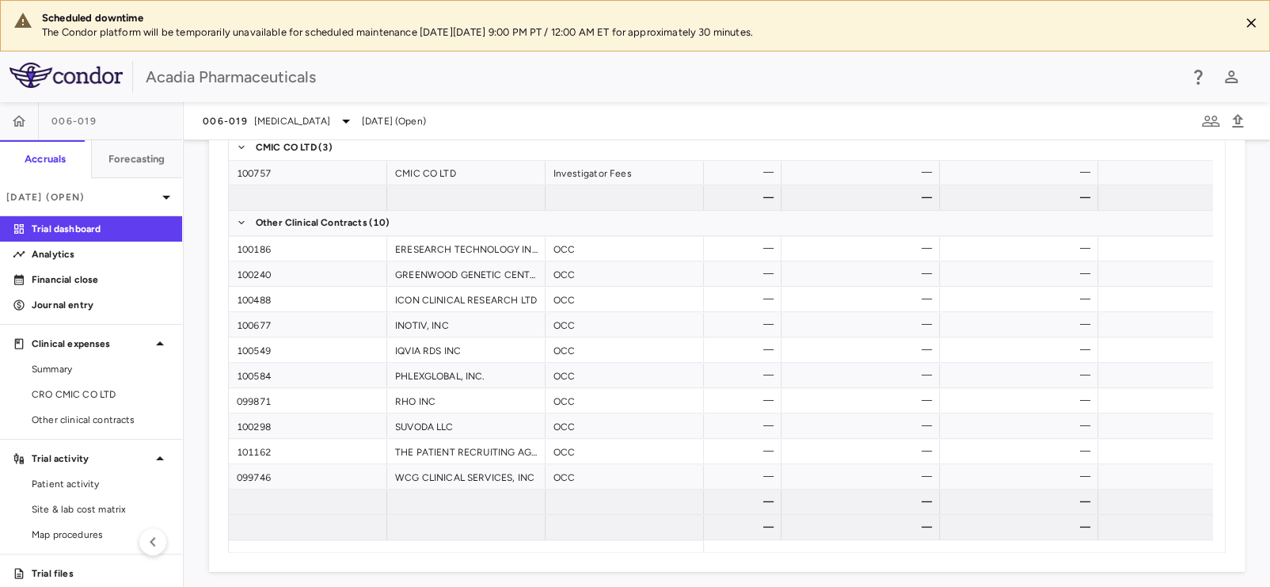
scroll to position [0, 1877]
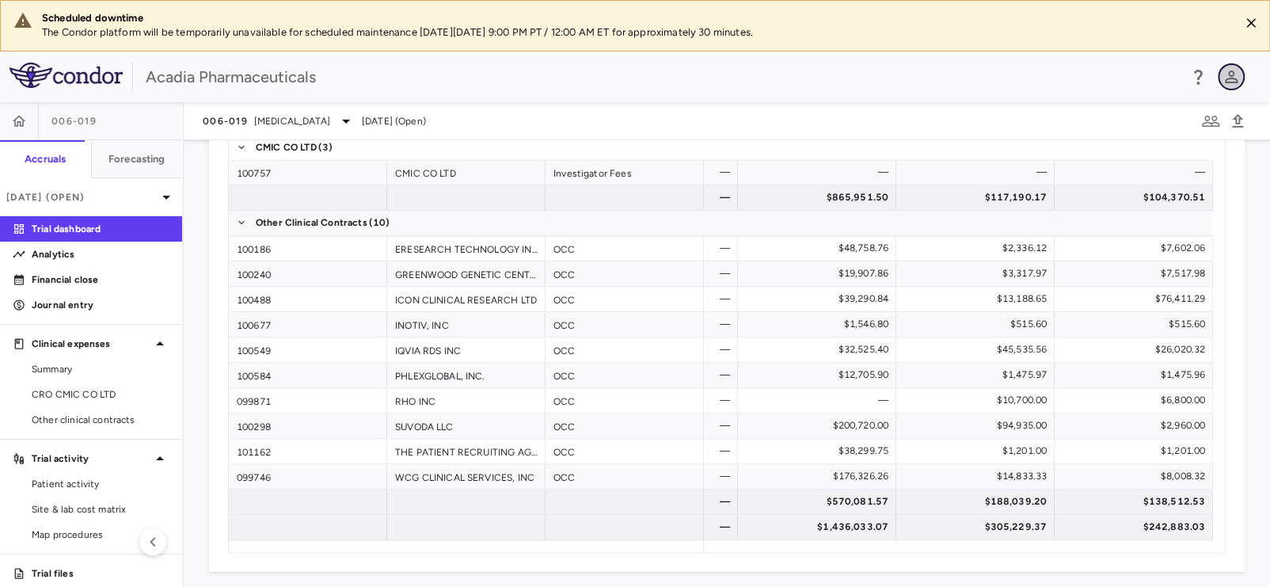
click at [1238, 82] on icon "button" at bounding box center [1231, 76] width 19 height 19
click at [1055, 184] on div "[EMAIL_ADDRESS][DOMAIN_NAME] Sign out" at bounding box center [1050, 145] width 119 height 79
click at [1061, 170] on li "Sign out" at bounding box center [1066, 167] width 87 height 37
